Goal: Transaction & Acquisition: Subscribe to service/newsletter

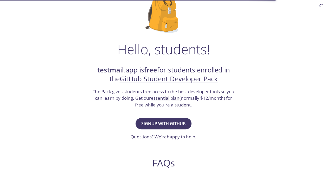
scroll to position [47, 0]
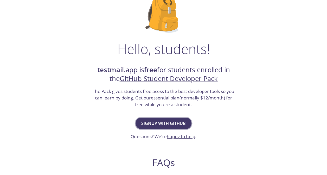
click at [164, 125] on span "Signup with GitHub" at bounding box center [163, 123] width 44 height 7
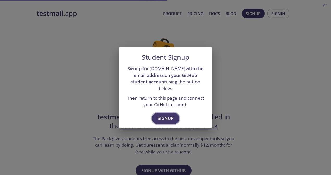
click at [166, 113] on button "Signup" at bounding box center [165, 118] width 27 height 11
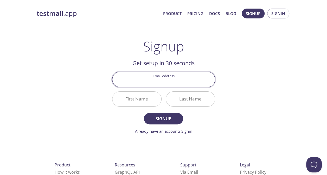
click at [175, 83] on input "Email Address" at bounding box center [163, 79] width 102 height 15
type input "[PERSON_NAME][EMAIL_ADDRESS][PERSON_NAME][DOMAIN_NAME]"
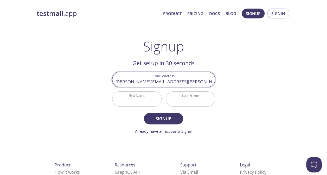
type input "[PERSON_NAME]"
click at [166, 118] on span "Signup" at bounding box center [164, 118] width 28 height 7
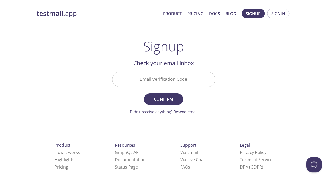
click at [140, 73] on input "Email Verification Code" at bounding box center [163, 79] width 102 height 15
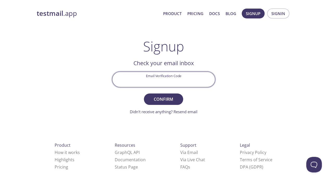
paste input "AT6YW78"
type input "AT6YW78"
click at [156, 101] on span "Confirm" at bounding box center [164, 99] width 28 height 7
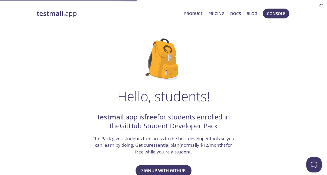
scroll to position [34, 0]
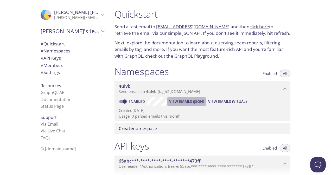
click at [192, 100] on span "View Emails (JSON)" at bounding box center [186, 102] width 35 height 6
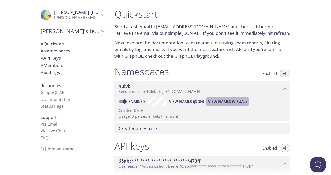
click at [227, 99] on span "View Emails (Visual)" at bounding box center [227, 102] width 38 height 6
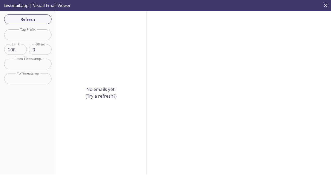
click at [324, 7] on icon "close" at bounding box center [325, 5] width 7 height 7
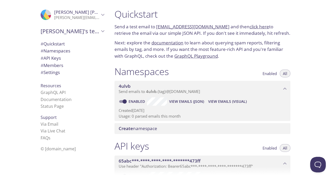
click at [250, 119] on p "Usage: 0 parsed emails this month" at bounding box center [203, 116] width 168 height 5
click at [72, 42] on span "# Quickstart" at bounding box center [72, 44] width 63 height 7
click at [157, 27] on link "[EMAIL_ADDRESS][DOMAIN_NAME]" at bounding box center [192, 27] width 73 height 6
click at [164, 18] on h1 "Quickstart" at bounding box center [202, 14] width 176 height 12
drag, startPoint x: 156, startPoint y: 27, endPoint x: 219, endPoint y: 26, distance: 63.2
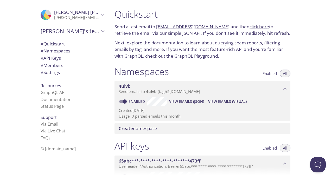
click at [219, 26] on p "Send a test email to 4ulvb.test@inbox.testmail.app and then click here to retri…" at bounding box center [202, 29] width 176 height 13
copy p "[EMAIL_ADDRESS][DOMAIN_NAME]"
click at [245, 44] on p "Next: explore the documentation to learn about querying spam reports, filtering…" at bounding box center [202, 50] width 176 height 20
click at [216, 100] on span "View Emails (Visual)" at bounding box center [227, 102] width 38 height 6
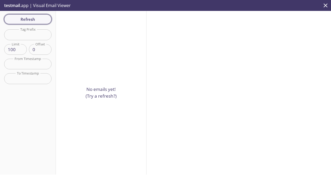
click at [34, 16] on span "Refresh" at bounding box center [27, 19] width 39 height 7
click at [321, 3] on button "close" at bounding box center [325, 5] width 11 height 11
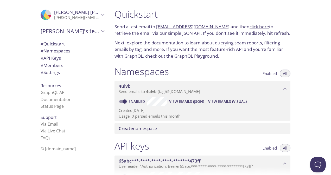
click at [252, 26] on link "click here" at bounding box center [259, 27] width 20 height 6
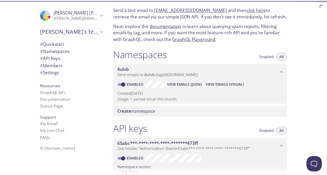
scroll to position [18, 0]
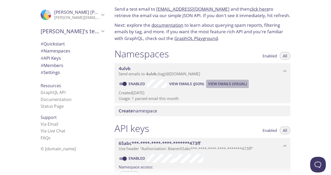
click at [213, 86] on span "View Emails (Visual)" at bounding box center [227, 84] width 38 height 6
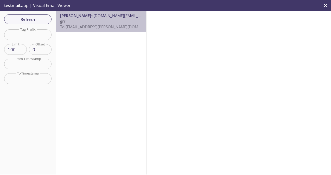
click at [104, 24] on p "grr To: 4ulvb.furr@inbox.testmail.app" at bounding box center [101, 23] width 82 height 11
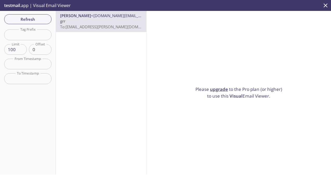
click at [216, 86] on link "upgrade" at bounding box center [219, 89] width 18 height 6
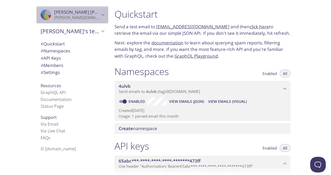
click at [97, 10] on div ".cls-1 { fill: #6d5ca8; } .cls-2 { fill: #3fc191; } .cls-3 { fill: #3b4752; } .…" at bounding box center [72, 14] width 72 height 17
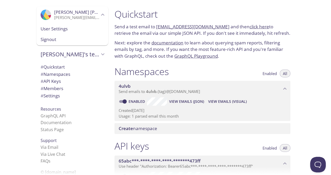
click at [70, 34] on div "User Settings" at bounding box center [72, 28] width 72 height 11
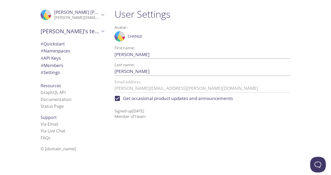
click at [61, 67] on span "# Members" at bounding box center [72, 65] width 63 height 7
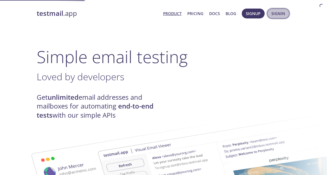
click at [274, 14] on span "Signin" at bounding box center [278, 13] width 14 height 7
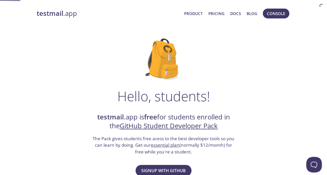
click at [179, 76] on img at bounding box center [163, 59] width 36 height 42
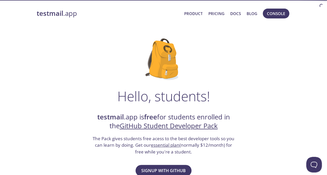
scroll to position [7, 0]
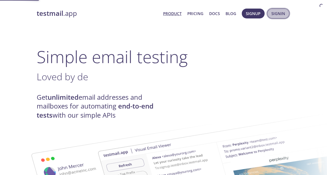
click at [273, 15] on span "Signin" at bounding box center [278, 13] width 14 height 7
